Goal: Obtain resource: Obtain resource

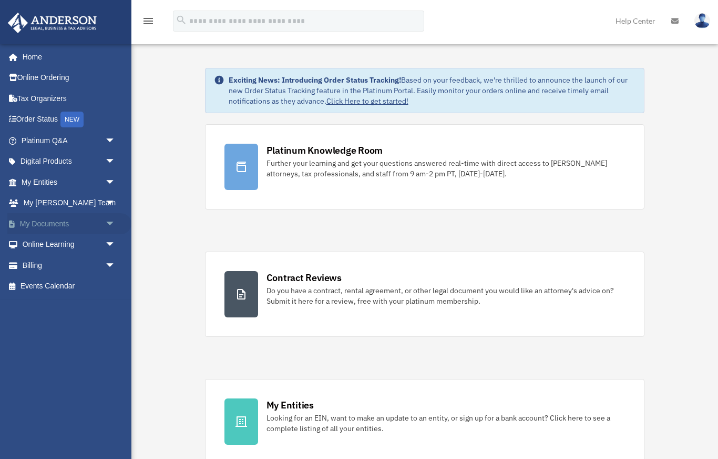
click at [67, 220] on link "My Documents arrow_drop_down" at bounding box center [69, 223] width 124 height 21
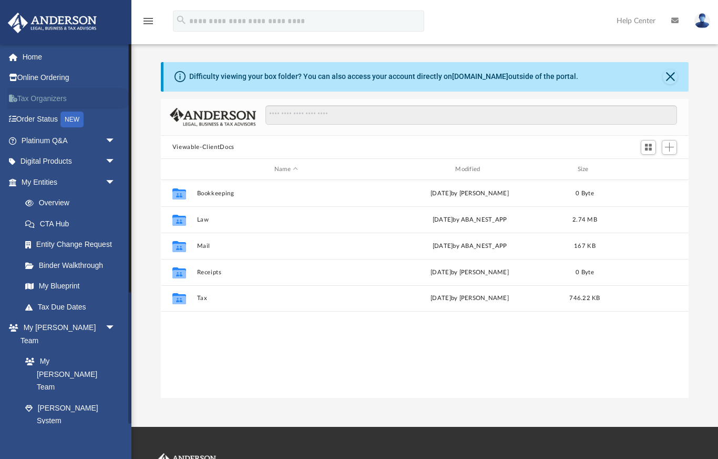
scroll to position [239, 528]
click at [29, 60] on link "Home" at bounding box center [69, 56] width 124 height 21
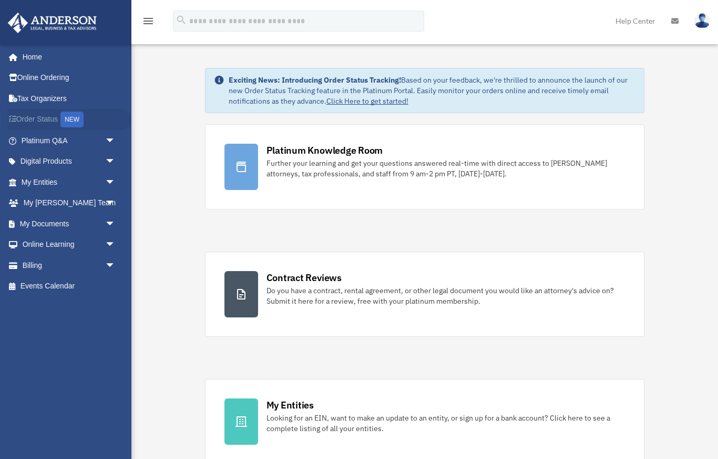
click at [51, 116] on link "Order Status NEW" at bounding box center [69, 120] width 124 height 22
click at [79, 157] on link "Digital Products arrow_drop_down" at bounding box center [69, 161] width 124 height 21
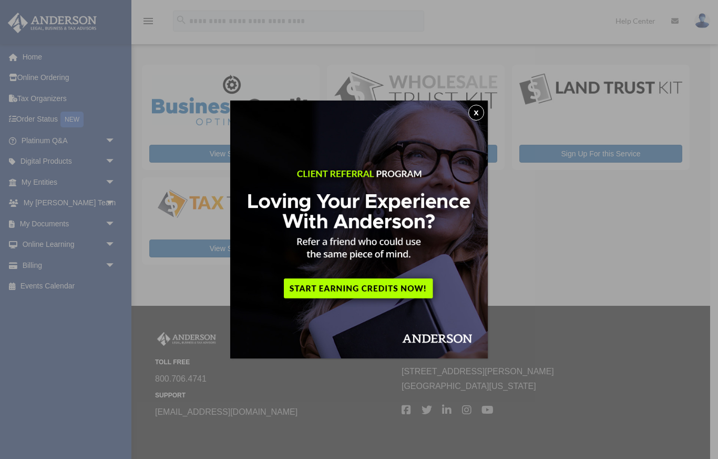
click at [479, 113] on button "x" at bounding box center [477, 113] width 16 height 16
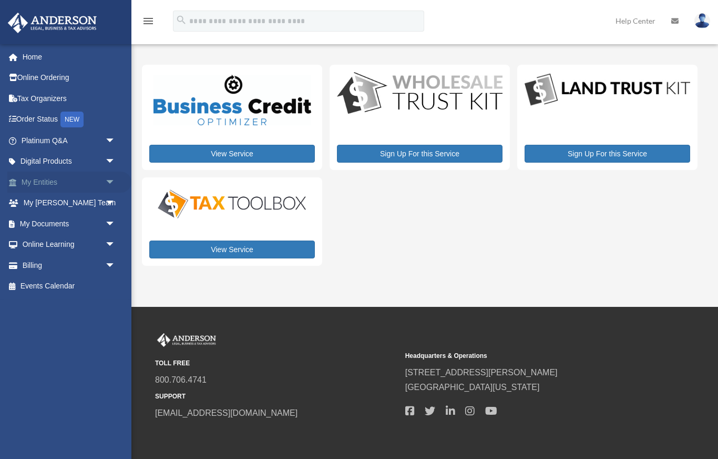
click at [68, 178] on link "My Entities arrow_drop_down" at bounding box center [69, 181] width 124 height 21
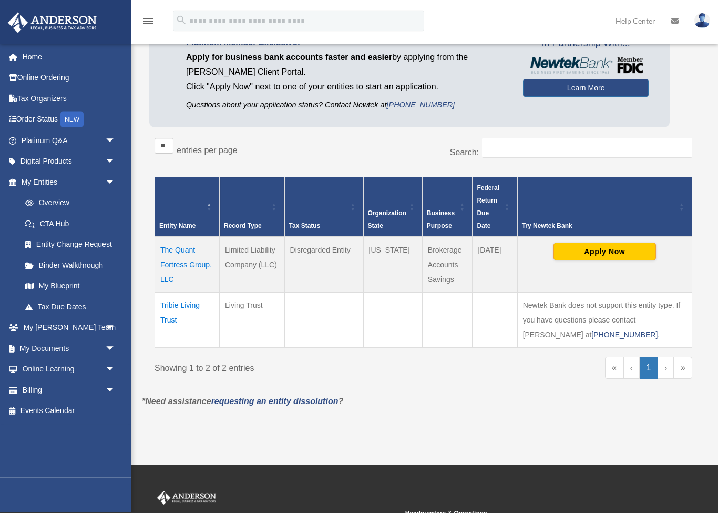
scroll to position [139, 0]
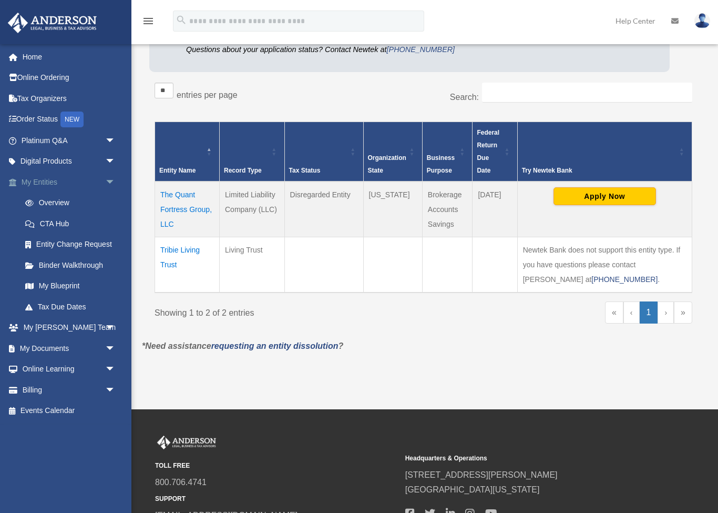
click at [60, 182] on link "My Entities arrow_drop_down" at bounding box center [69, 181] width 124 height 21
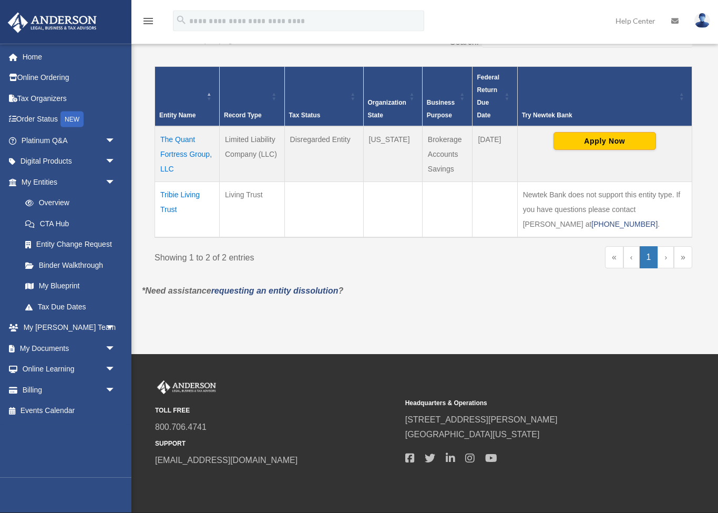
scroll to position [195, 0]
click at [50, 184] on link "My Entities arrow_drop_down" at bounding box center [69, 181] width 124 height 21
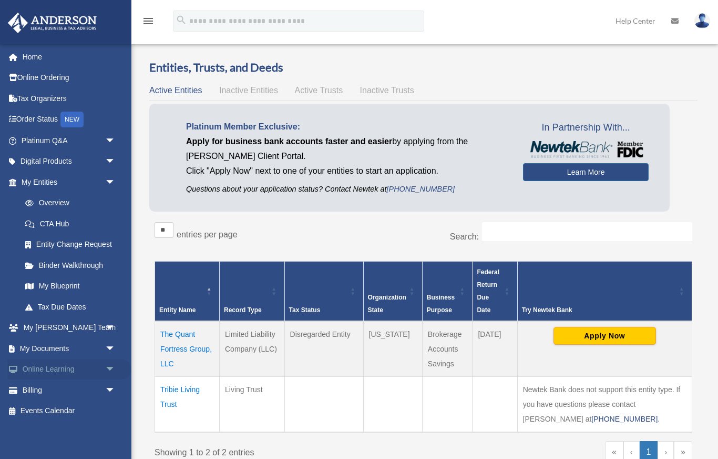
click at [71, 367] on link "Online Learning arrow_drop_down" at bounding box center [69, 369] width 124 height 21
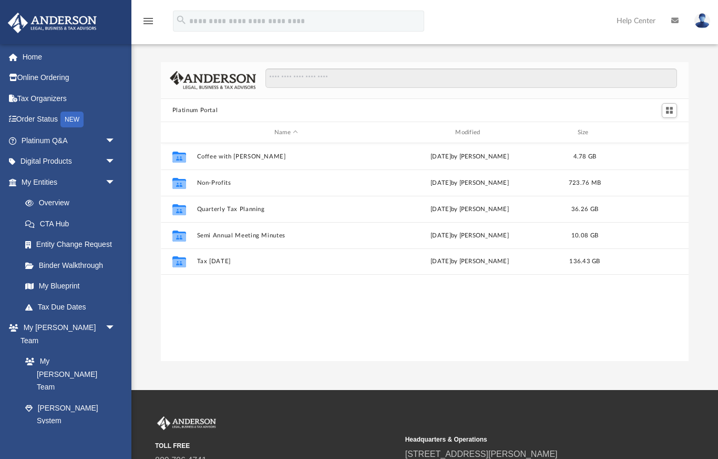
scroll to position [239, 528]
click at [48, 452] on link "My Documents arrow_drop_down" at bounding box center [69, 462] width 124 height 21
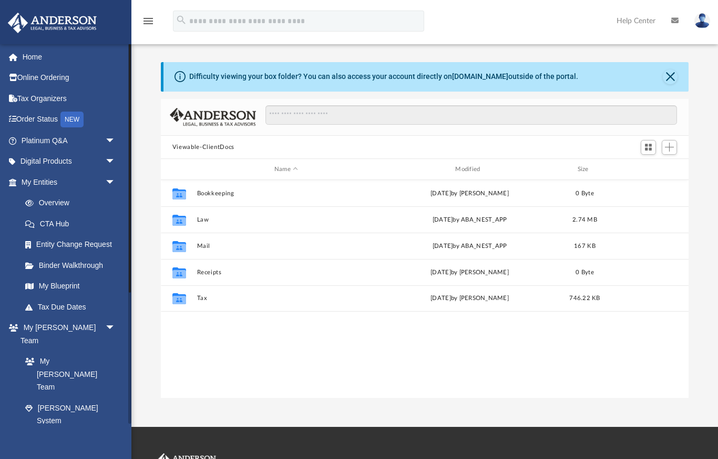
scroll to position [239, 528]
click at [51, 141] on link "Platinum Q&A arrow_drop_down" at bounding box center [69, 140] width 124 height 21
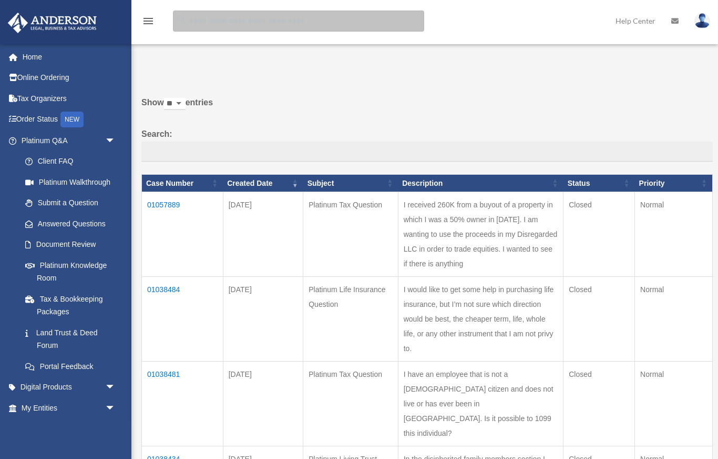
click at [335, 19] on input "search" at bounding box center [298, 21] width 251 height 21
type input "*****"
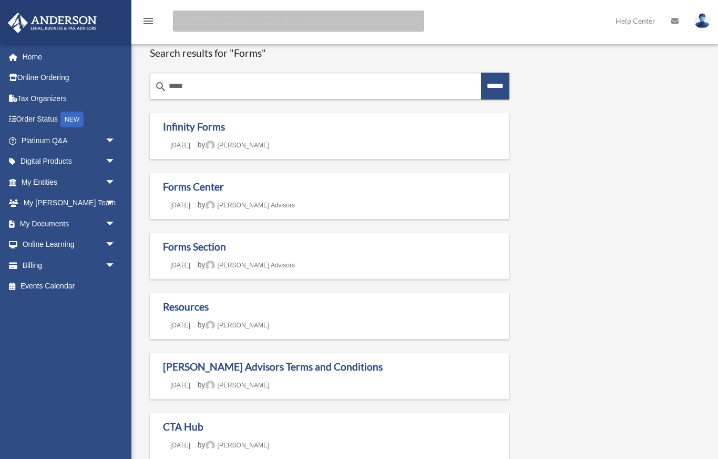
click at [324, 19] on input "Search for:" at bounding box center [298, 21] width 251 height 21
type input "**********"
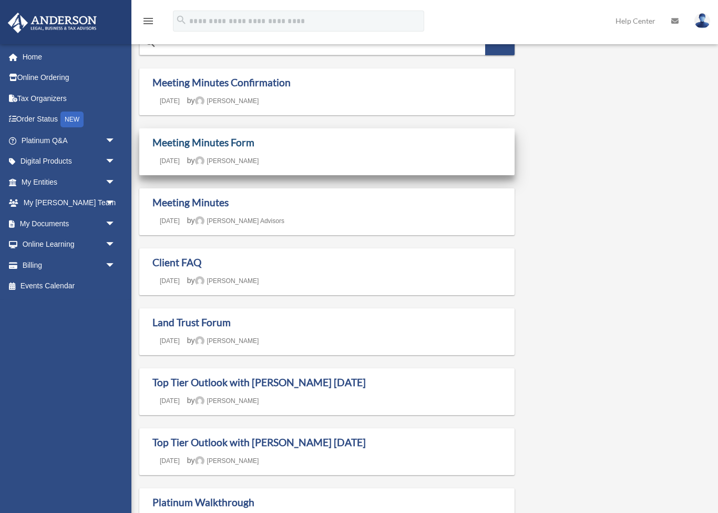
click at [212, 146] on link "Meeting Minutes Form" at bounding box center [203, 142] width 102 height 12
